Goal: Task Accomplishment & Management: Manage account settings

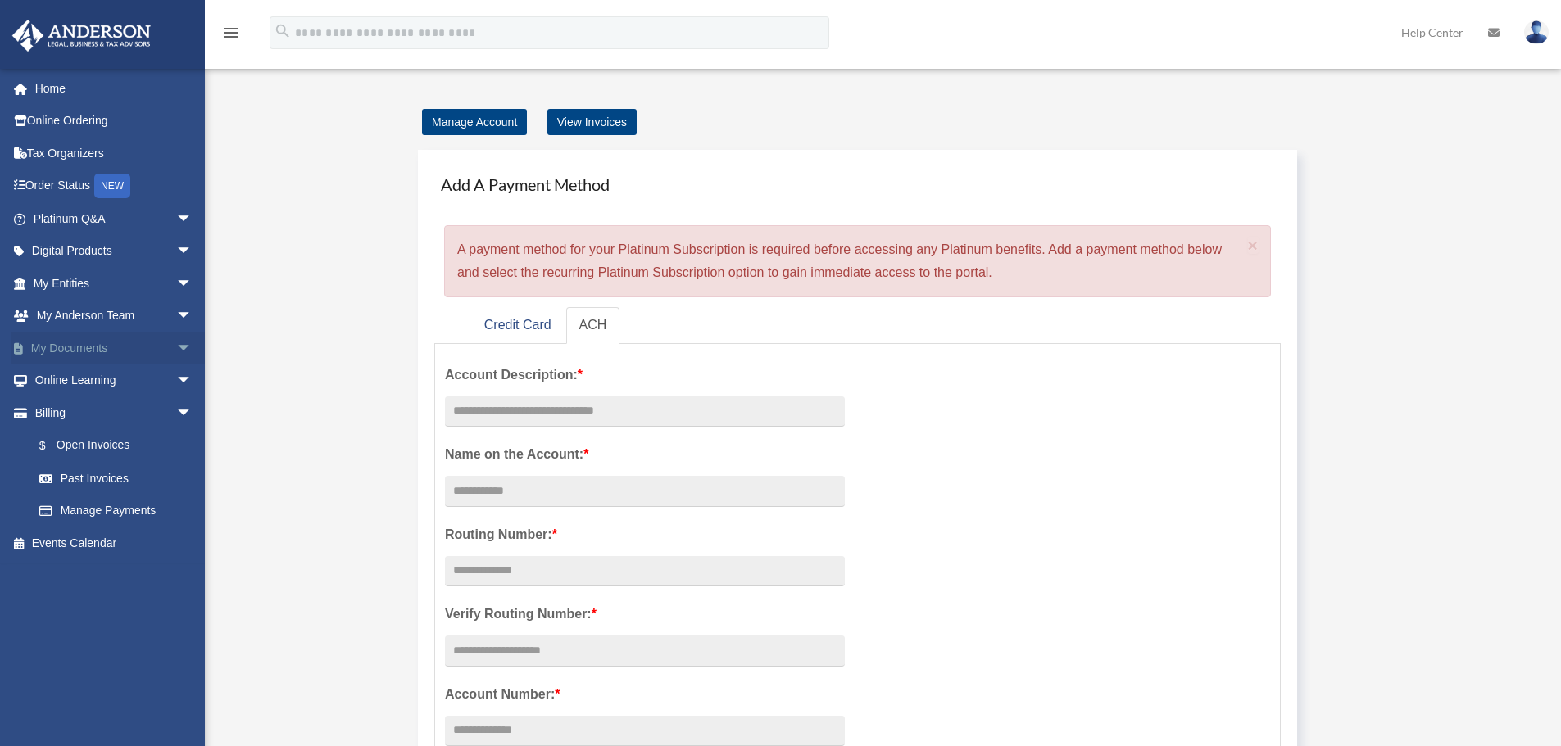
click at [101, 343] on link "My Documents arrow_drop_down" at bounding box center [114, 348] width 206 height 33
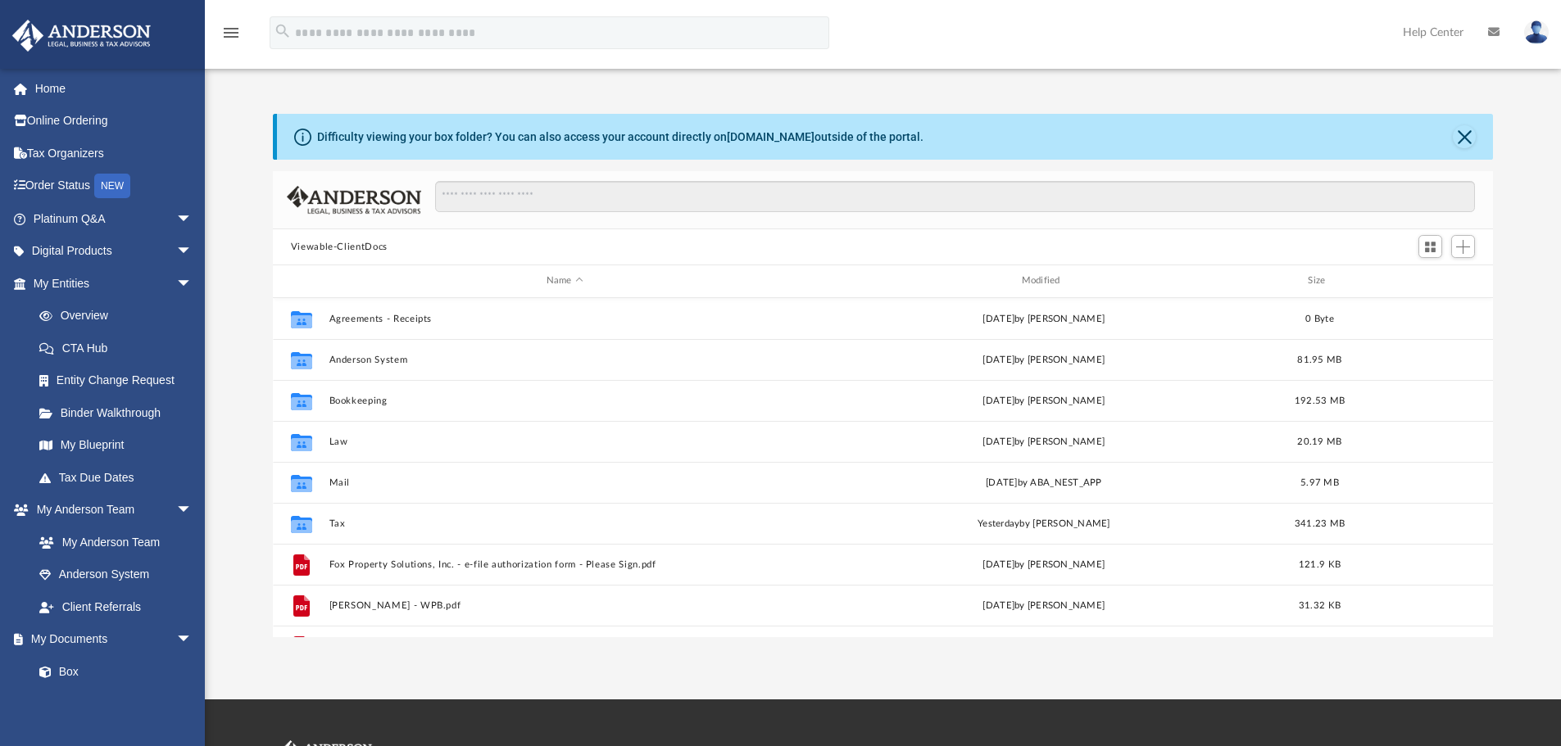
scroll to position [360, 1208]
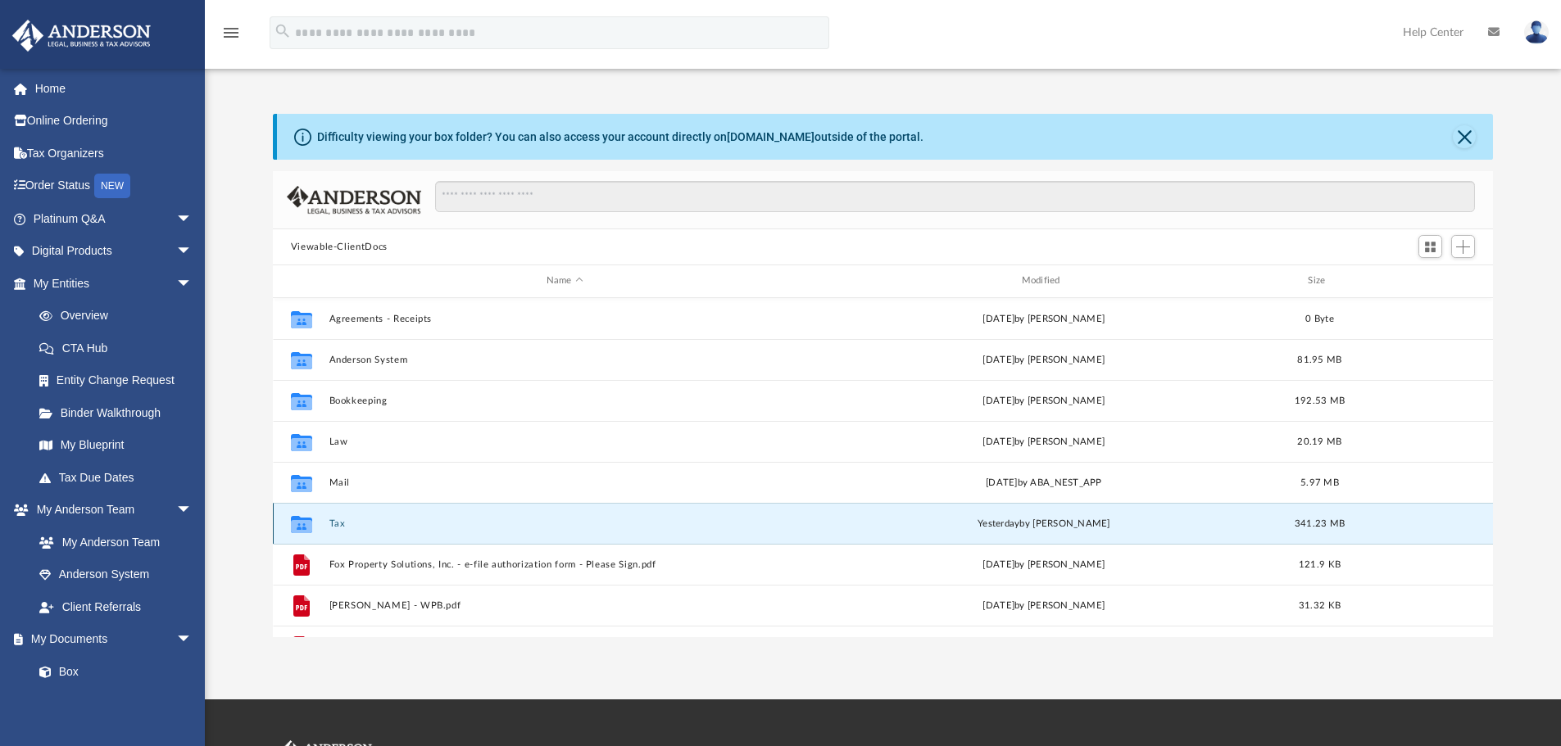
click at [339, 522] on button "Tax" at bounding box center [565, 524] width 472 height 11
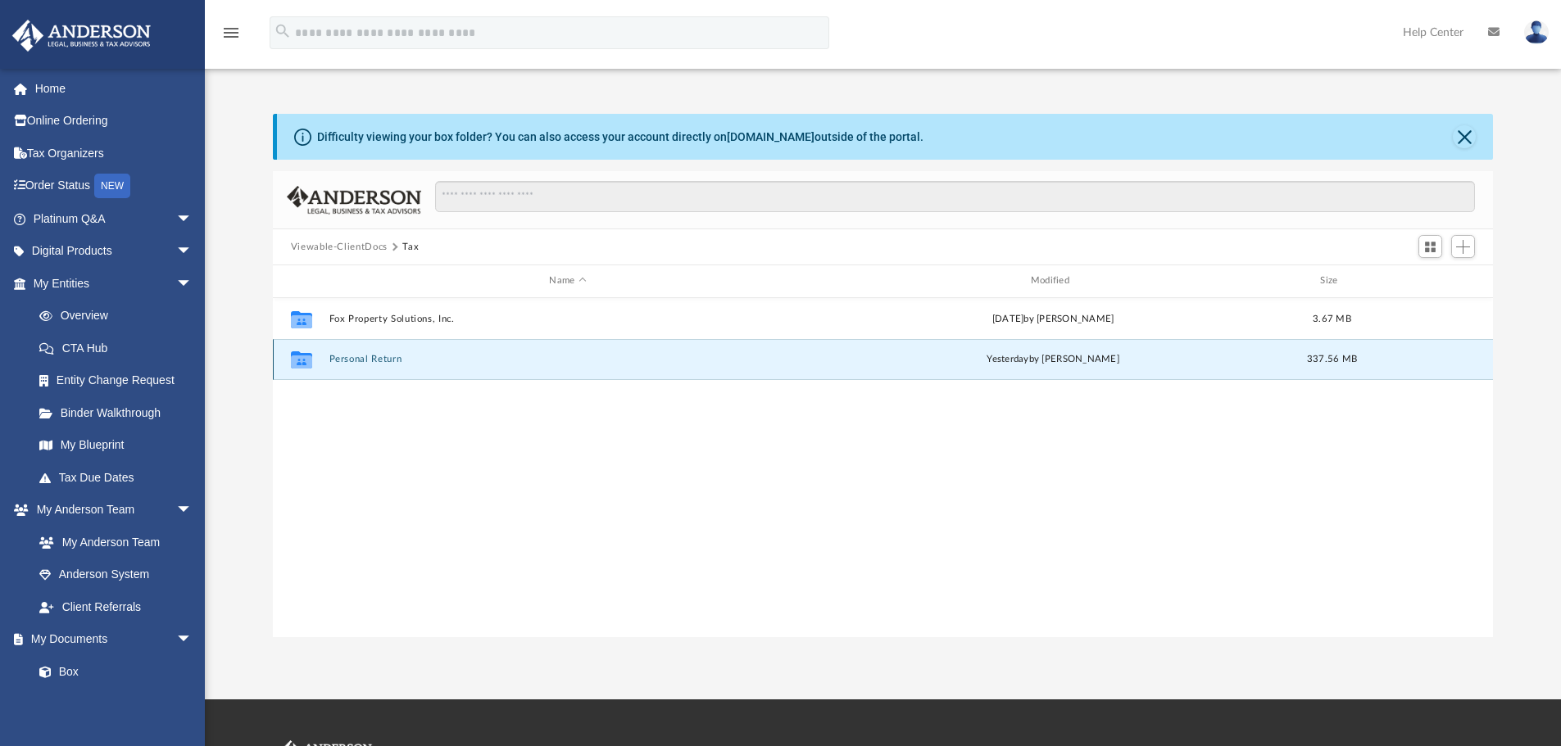
click at [353, 357] on button "Personal Return" at bounding box center [568, 359] width 478 height 11
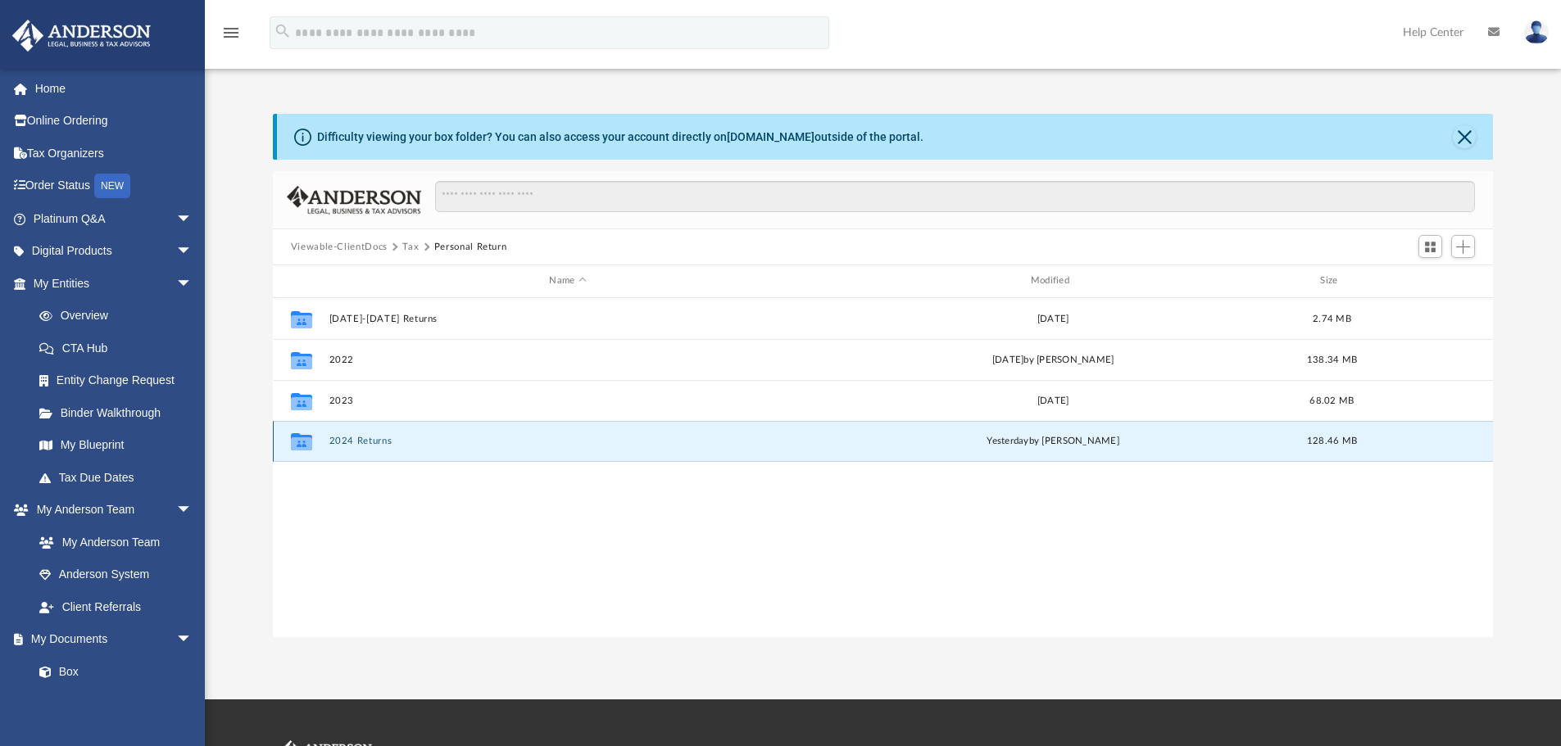
click at [363, 442] on button "2024 Returns" at bounding box center [568, 441] width 478 height 11
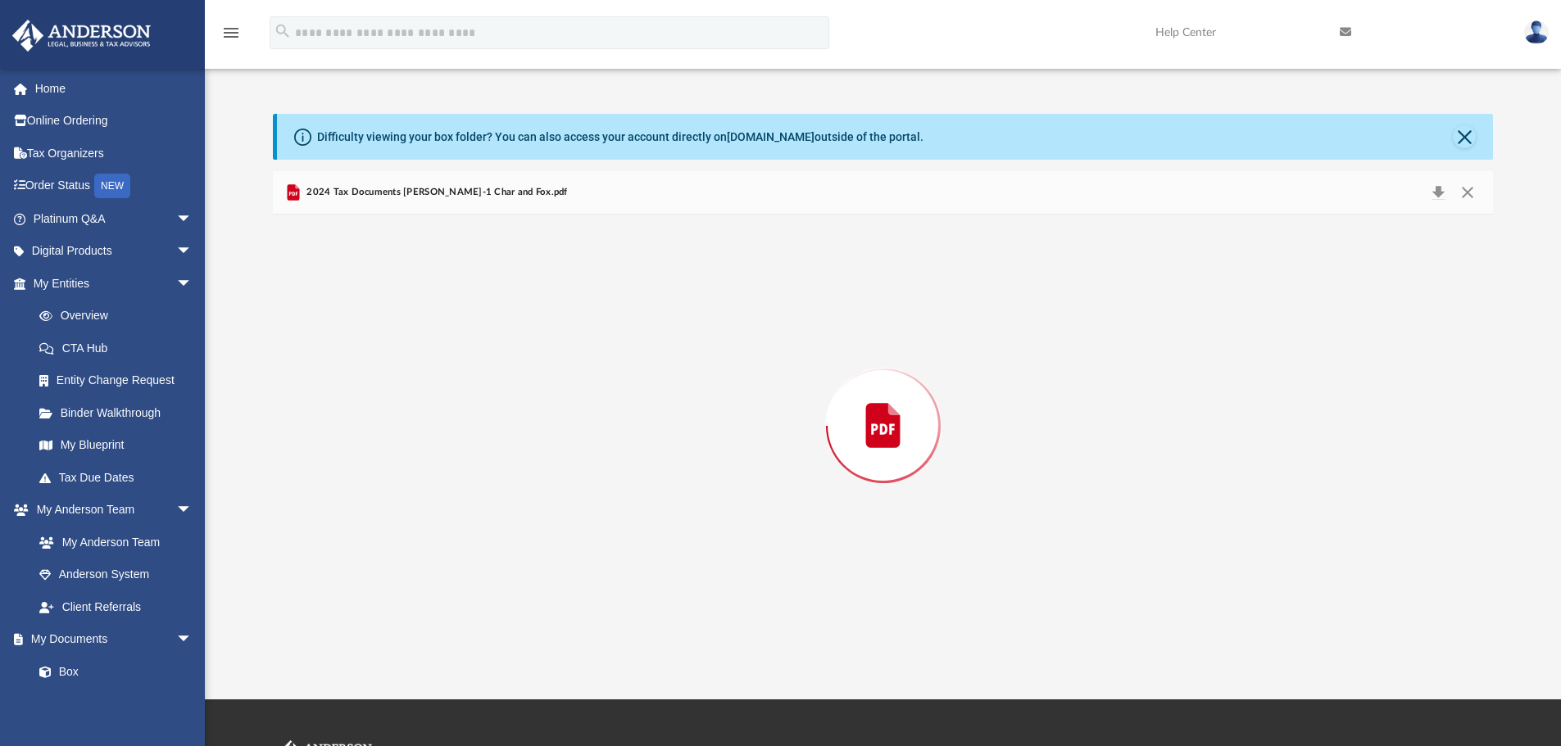
click at [363, 442] on div "Preview" at bounding box center [883, 426] width 1221 height 423
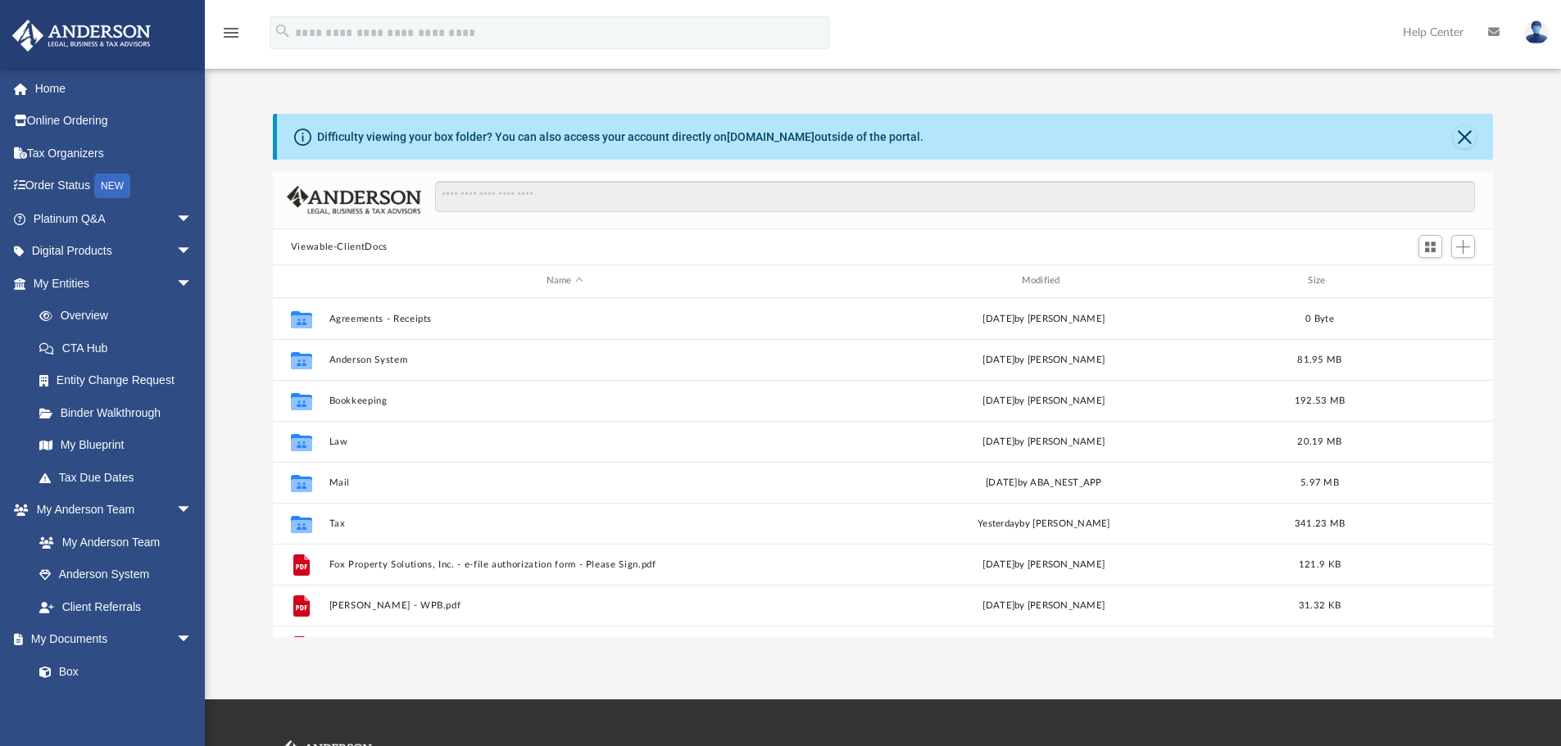
scroll to position [360, 1208]
click at [1459, 134] on button "Close" at bounding box center [1464, 136] width 23 height 23
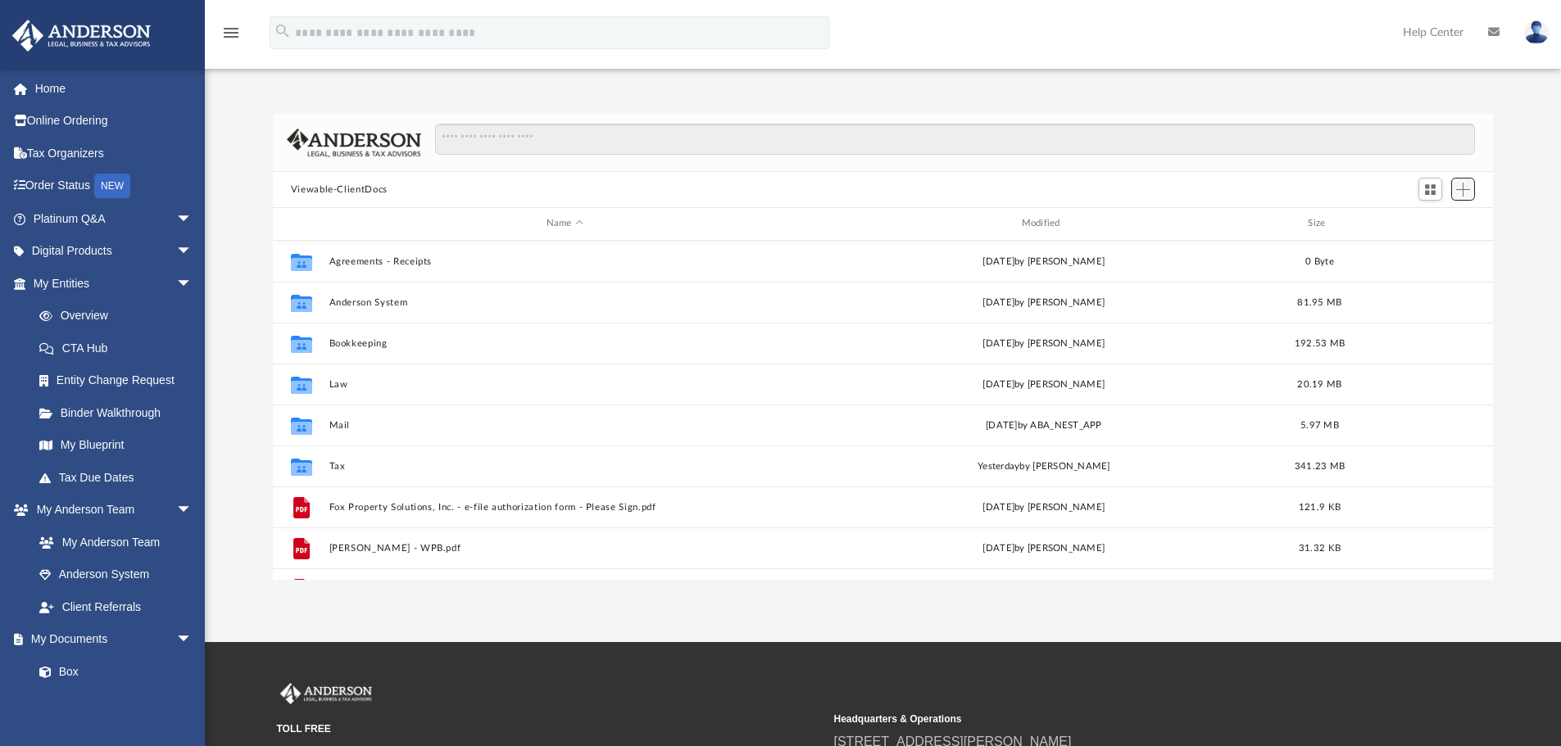
click at [1458, 187] on span "Add" at bounding box center [1463, 190] width 14 height 14
click at [1444, 220] on li "Upload" at bounding box center [1439, 222] width 52 height 17
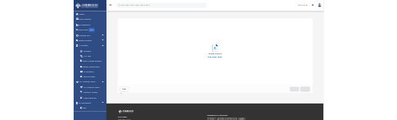
scroll to position [403, 1208]
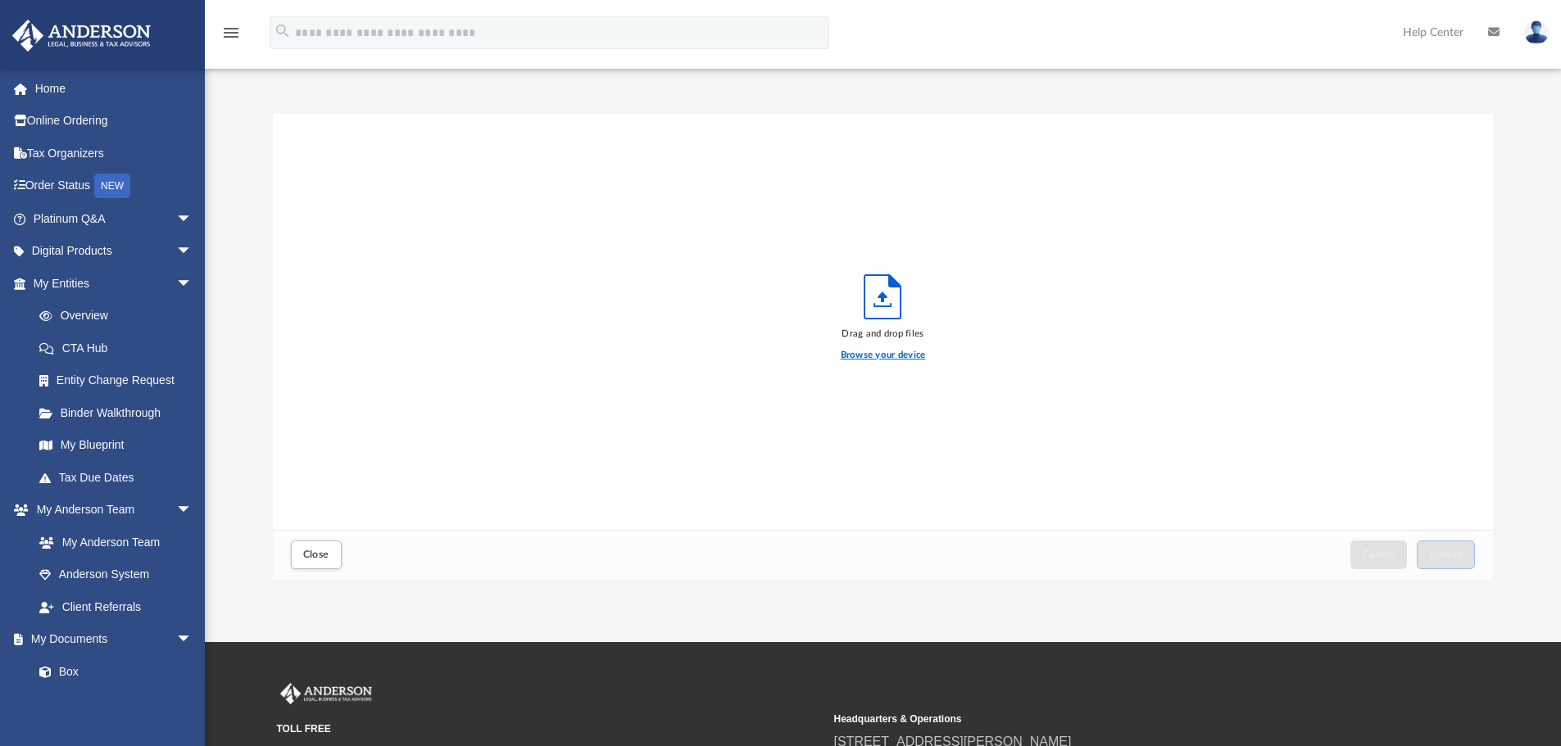
click at [901, 357] on label "Browse your device" at bounding box center [883, 355] width 85 height 15
click at [0, 0] on input "Browse your device" at bounding box center [0, 0] width 0 height 0
click at [910, 353] on label "Browse your device" at bounding box center [883, 355] width 85 height 15
click at [0, 0] on input "Browse your device" at bounding box center [0, 0] width 0 height 0
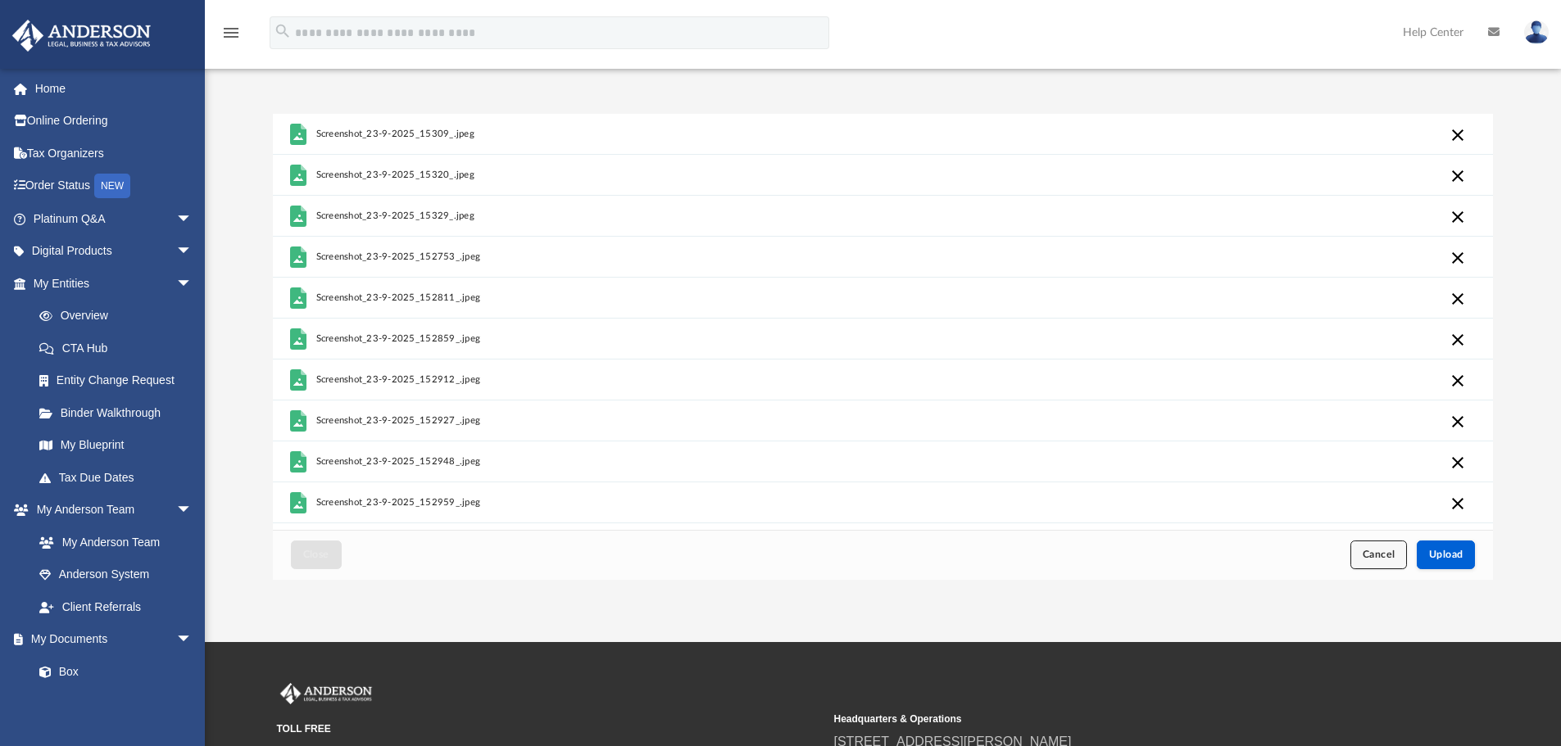
click at [1360, 550] on button "Cancel" at bounding box center [1378, 555] width 57 height 29
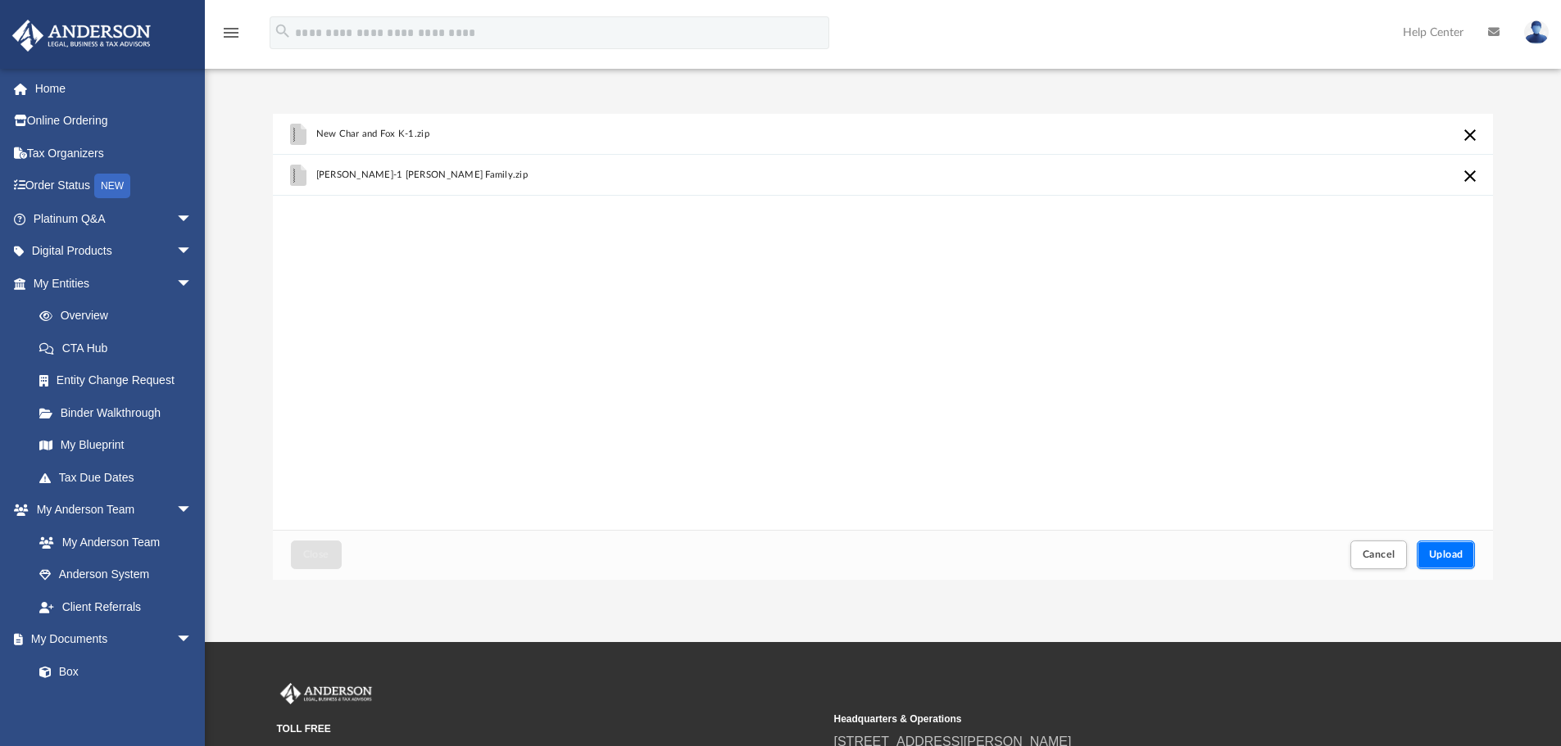
click at [1447, 549] on button "Upload" at bounding box center [1446, 555] width 59 height 29
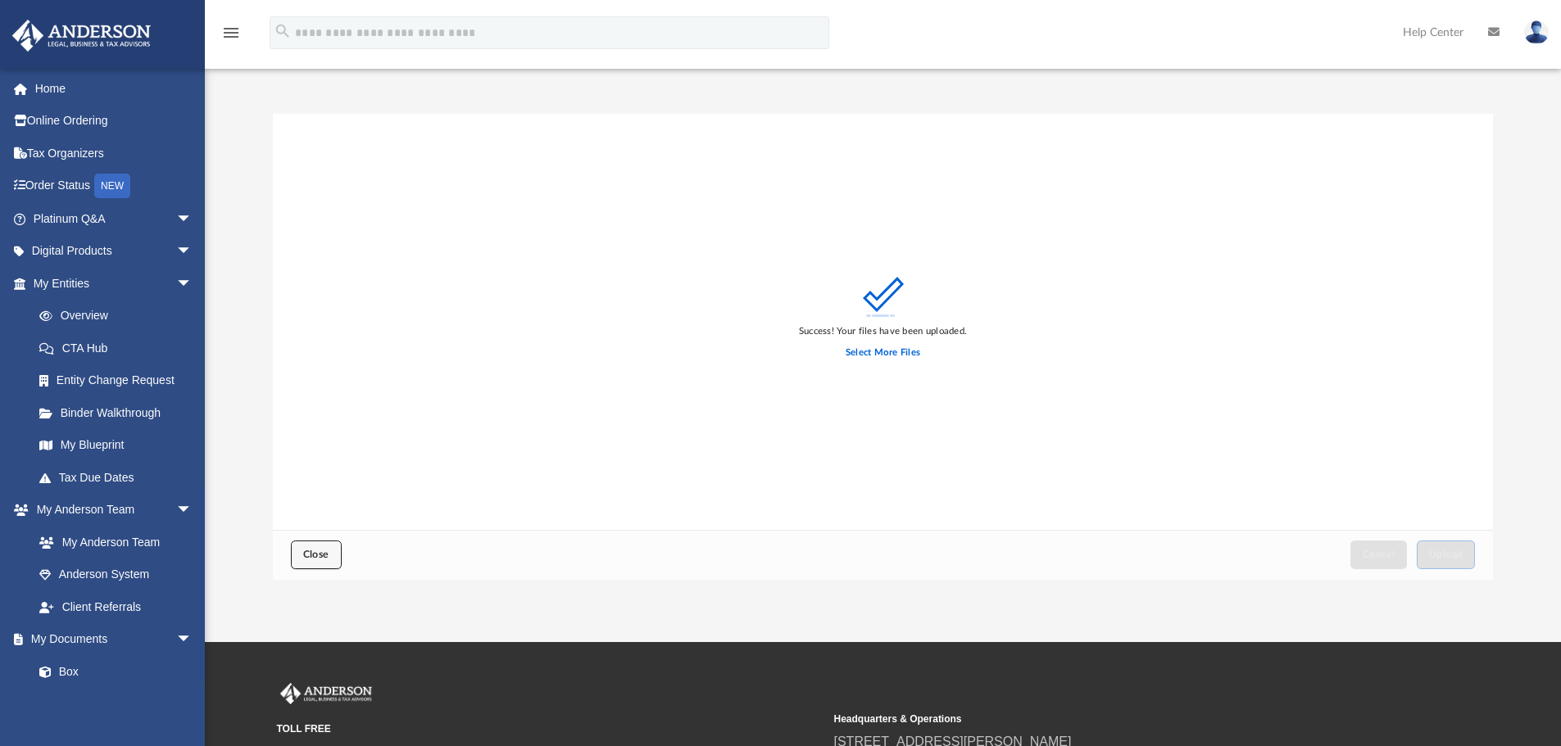
click at [299, 550] on button "Close" at bounding box center [316, 555] width 51 height 29
